Goal: Information Seeking & Learning: Learn about a topic

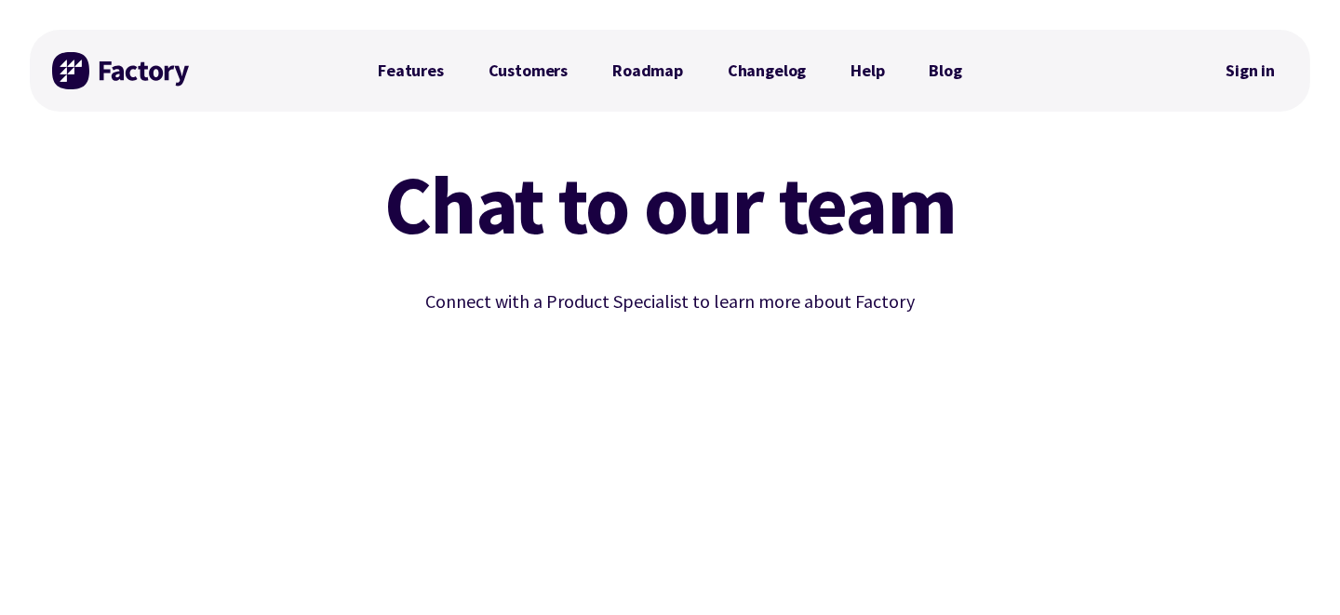
click at [93, 67] on img at bounding box center [122, 70] width 140 height 37
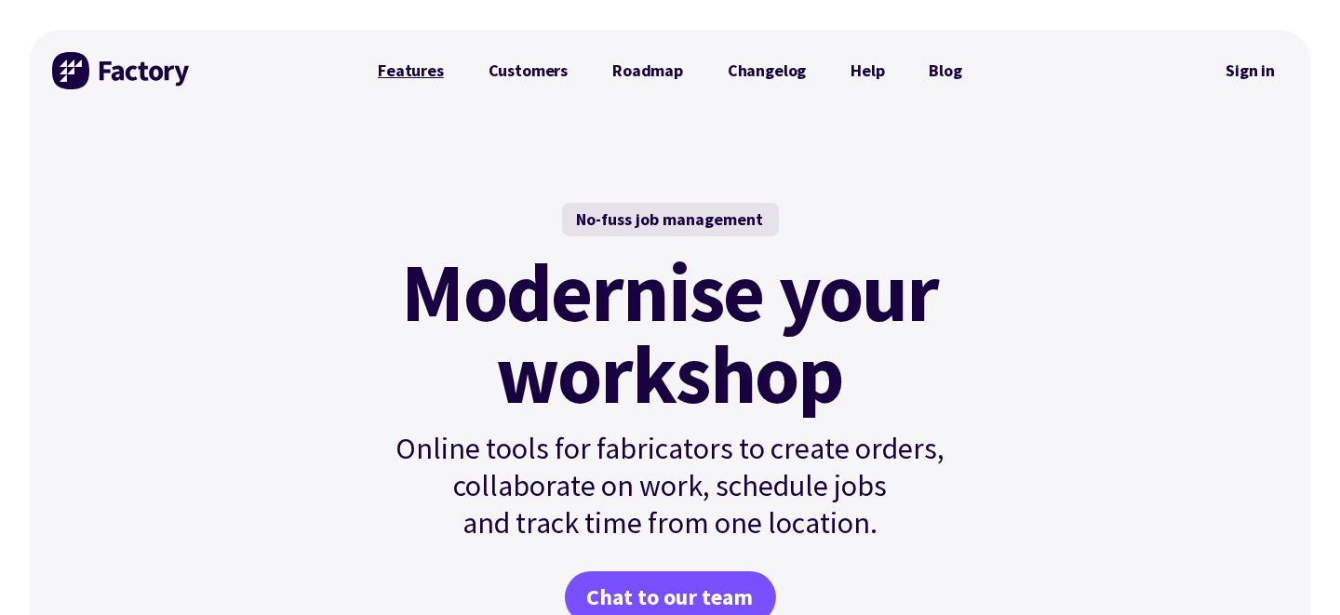
click at [411, 67] on link "Features" at bounding box center [410, 70] width 111 height 37
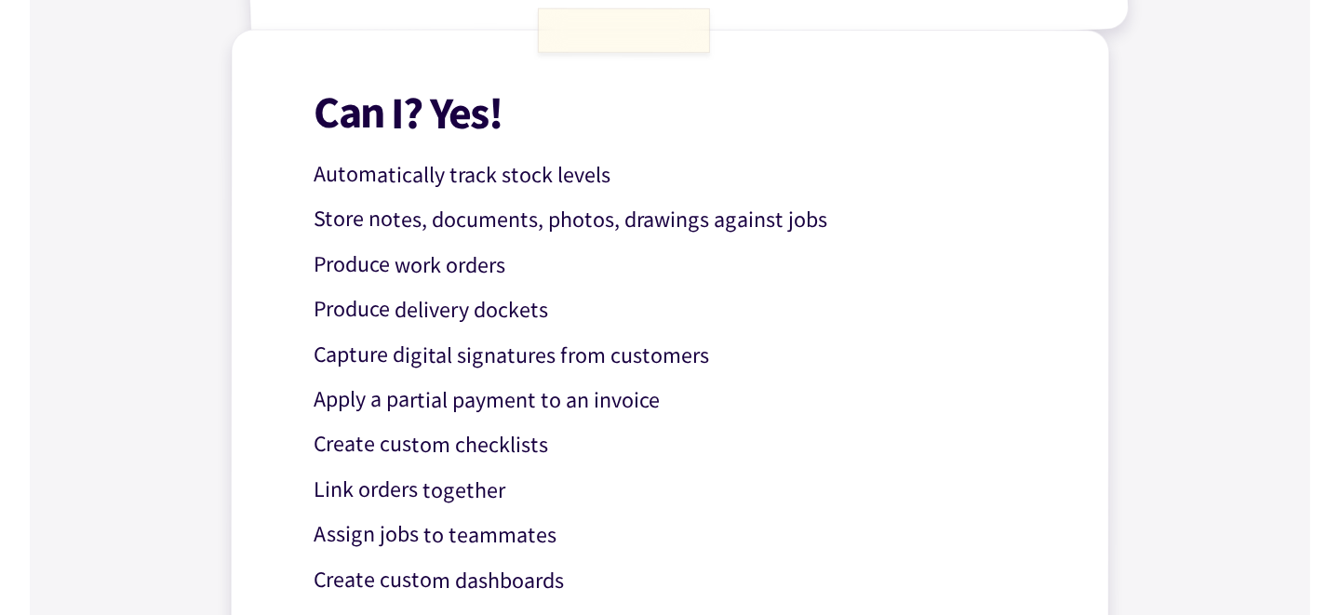
scroll to position [1095, 0]
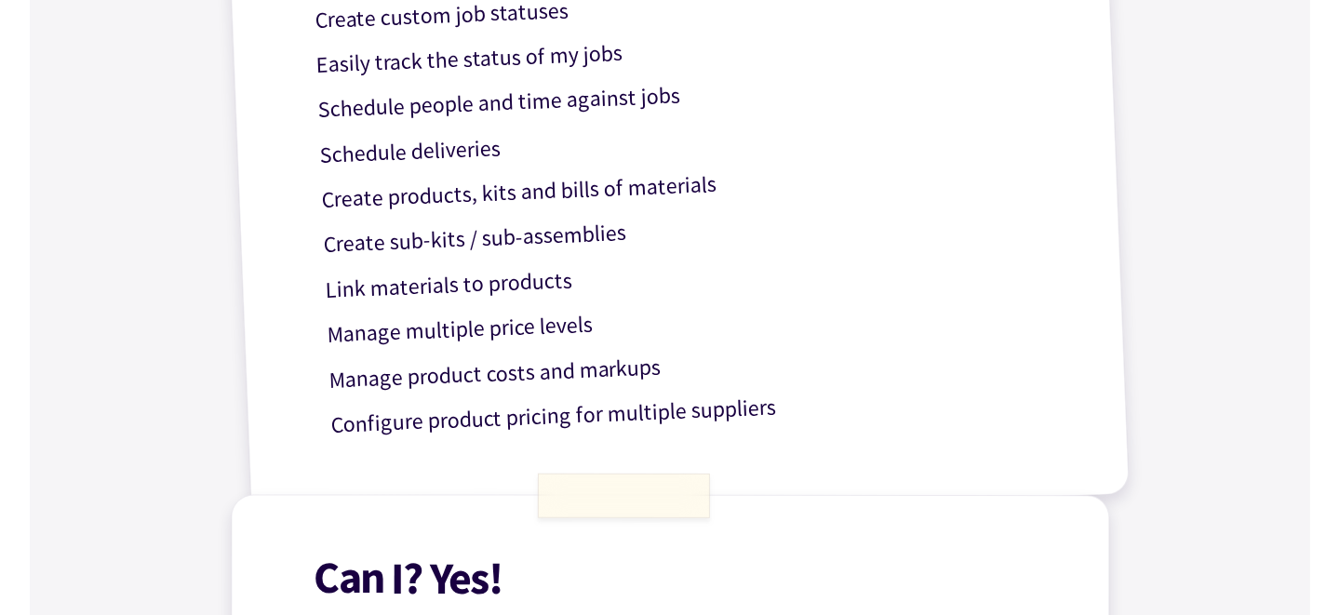
drag, startPoint x: 564, startPoint y: 405, endPoint x: 442, endPoint y: 400, distance: 122.0
click at [559, 399] on p "Configure product pricing for multiple suppliers" at bounding box center [701, 410] width 743 height 65
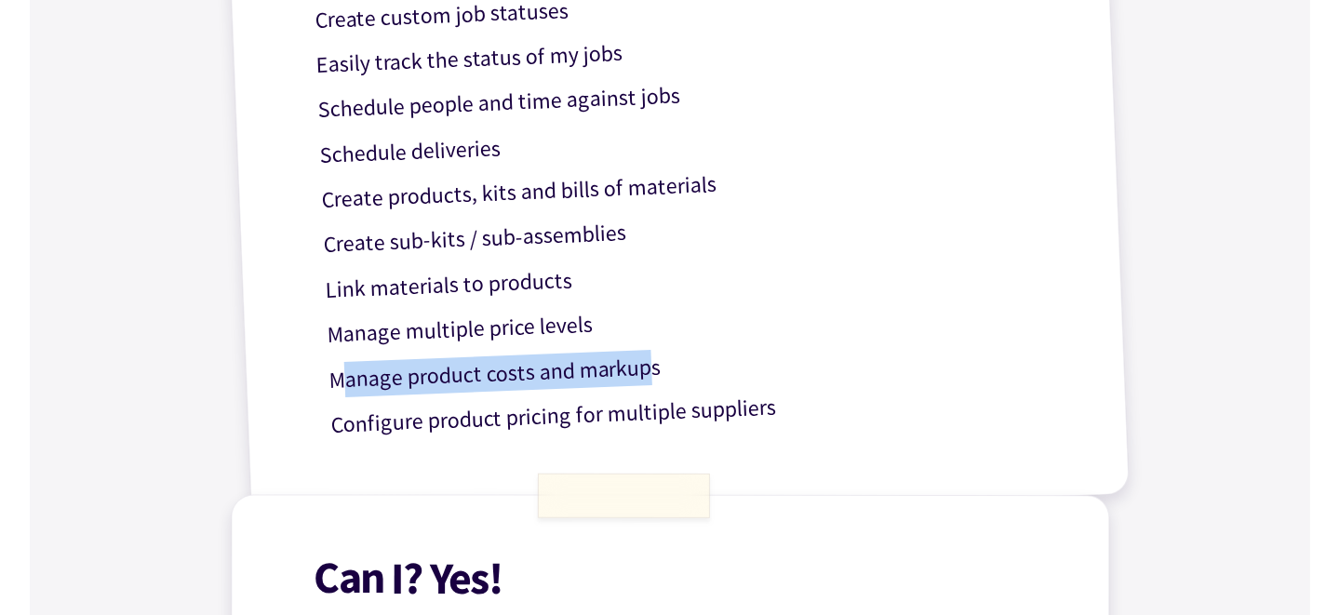
drag, startPoint x: 341, startPoint y: 371, endPoint x: 652, endPoint y: 376, distance: 311.8
click at [652, 376] on p "Manage product costs and markups" at bounding box center [699, 365] width 743 height 65
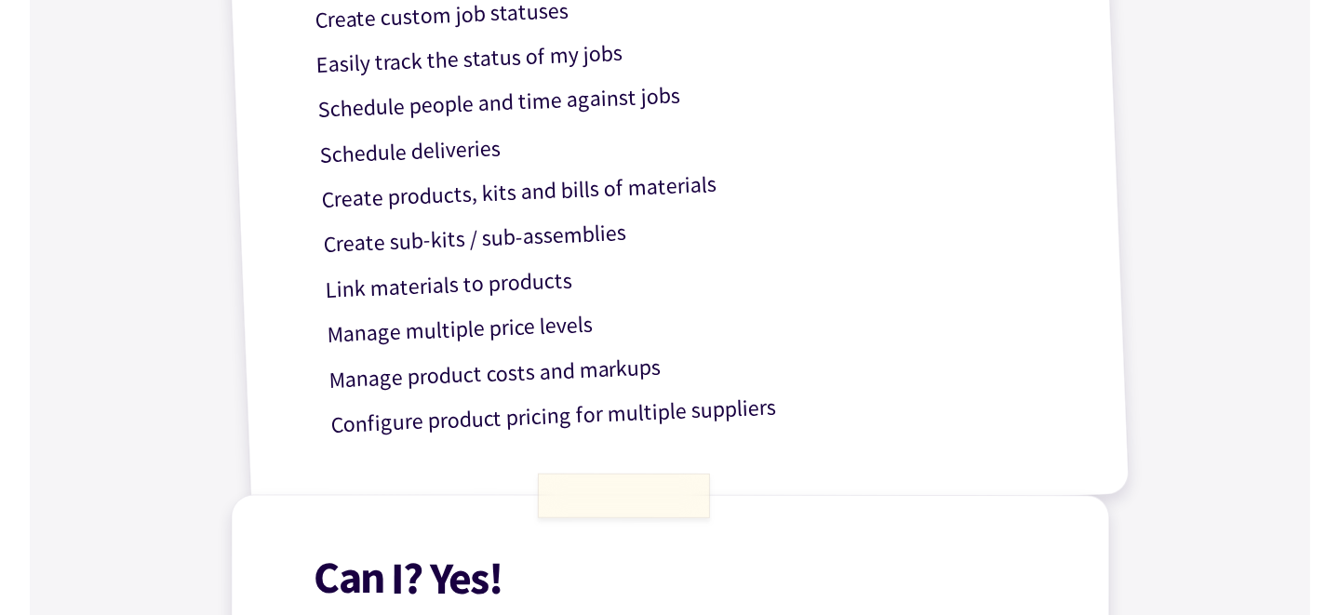
drag, startPoint x: 526, startPoint y: 321, endPoint x: 461, endPoint y: 329, distance: 65.7
click at [525, 321] on p "Manage multiple price levels" at bounding box center [698, 320] width 743 height 65
drag, startPoint x: 315, startPoint y: 330, endPoint x: 341, endPoint y: 277, distance: 59.5
drag, startPoint x: 324, startPoint y: 288, endPoint x: 572, endPoint y: 284, distance: 248.5
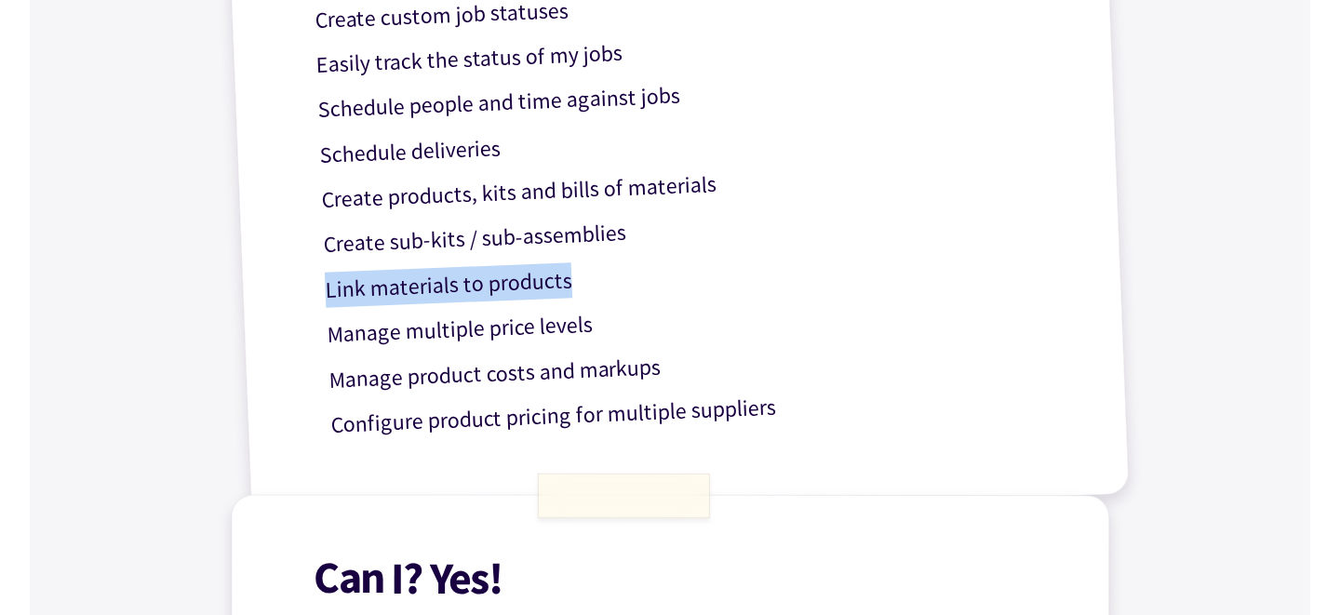
click at [572, 284] on p "Link materials to products" at bounding box center [696, 275] width 743 height 65
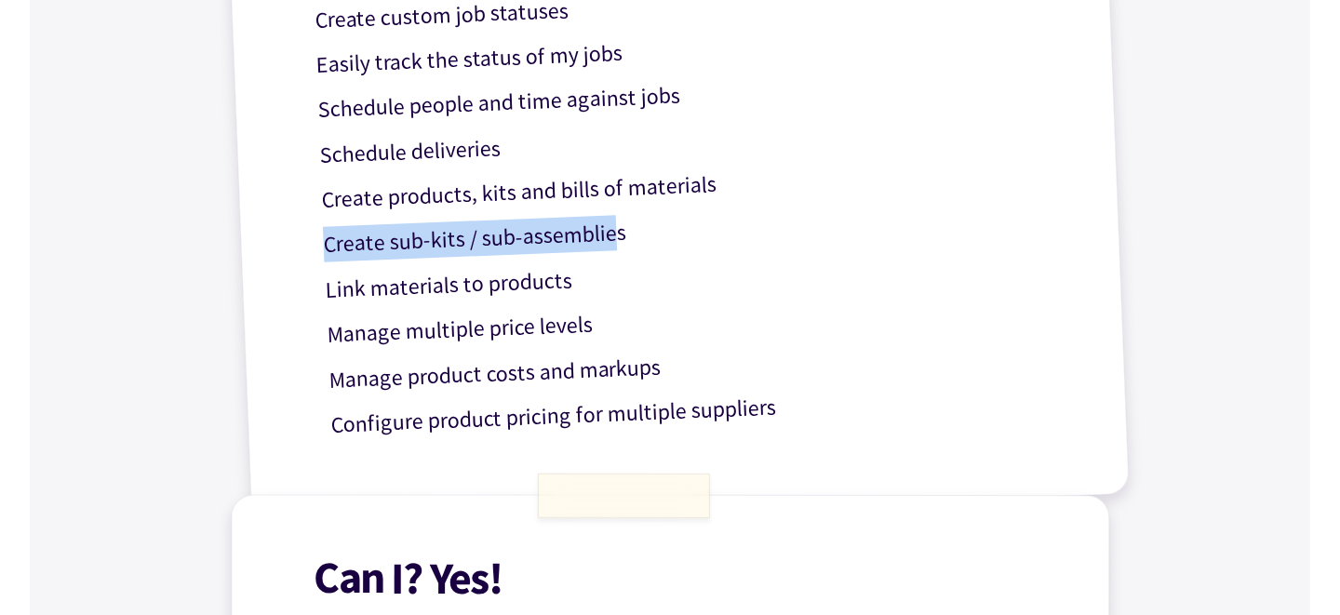
drag, startPoint x: 316, startPoint y: 245, endPoint x: 616, endPoint y: 230, distance: 300.0
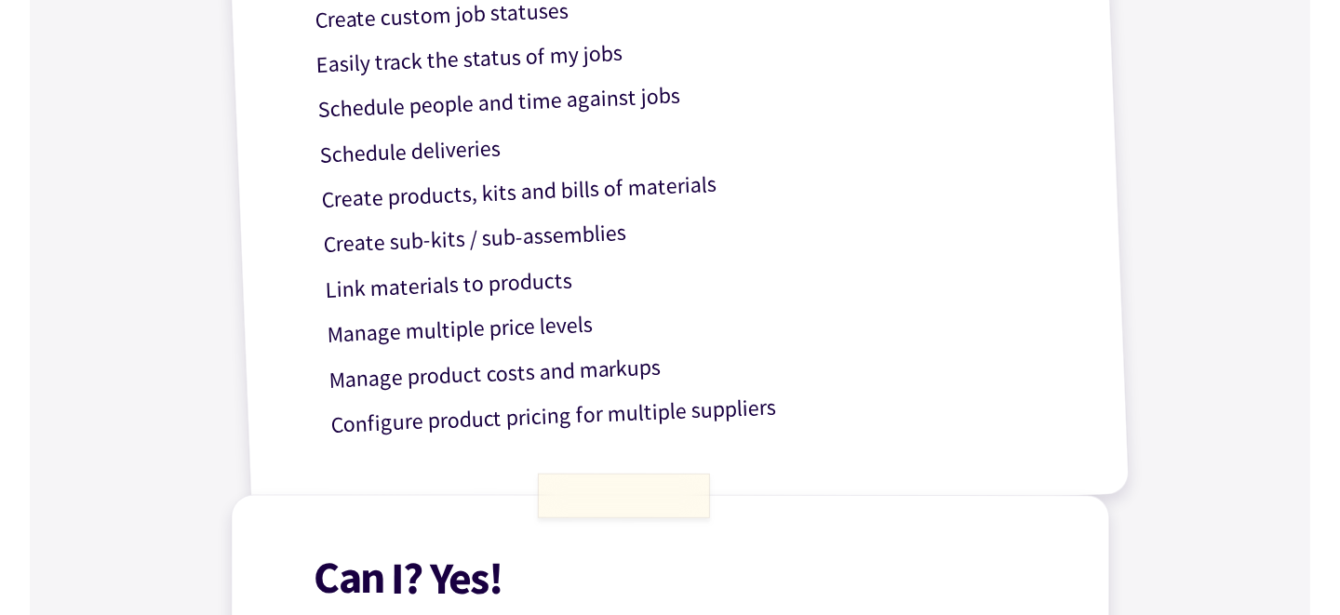
click at [483, 292] on p "Link materials to products" at bounding box center [696, 275] width 743 height 65
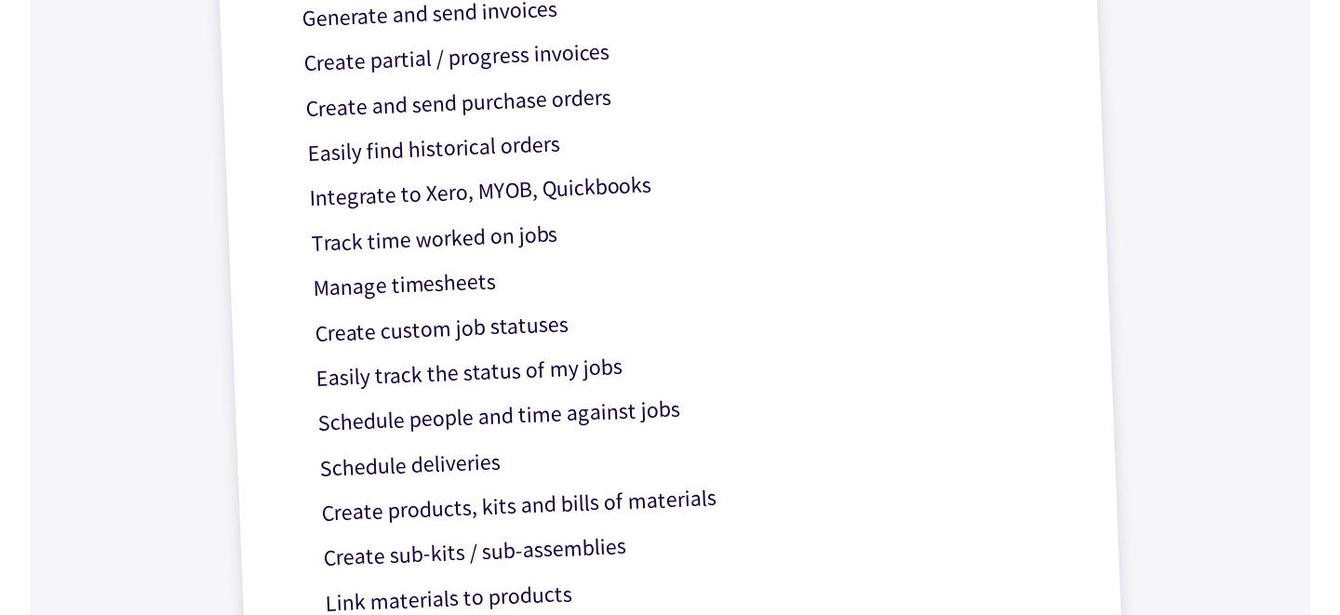
scroll to position [723, 0]
